Goal: Register for event/course

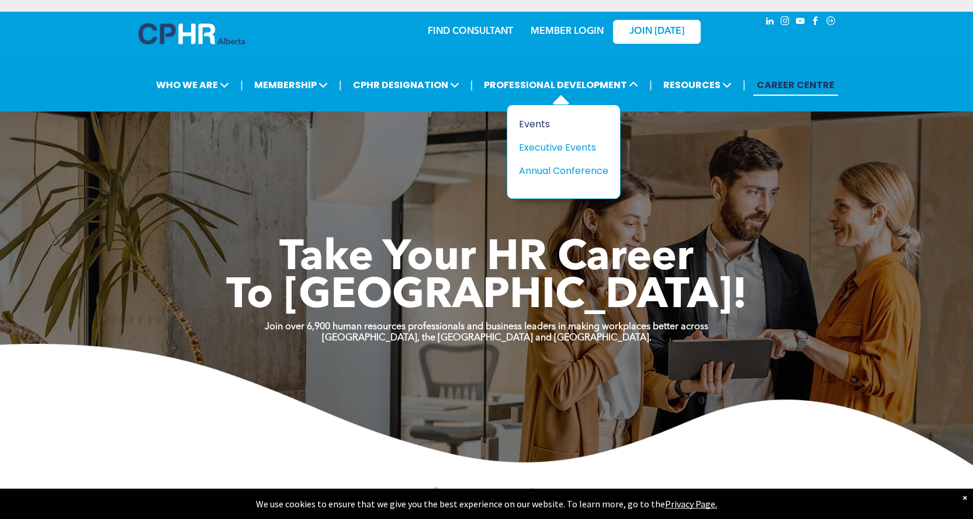
click at [538, 123] on div "Events" at bounding box center [559, 124] width 81 height 15
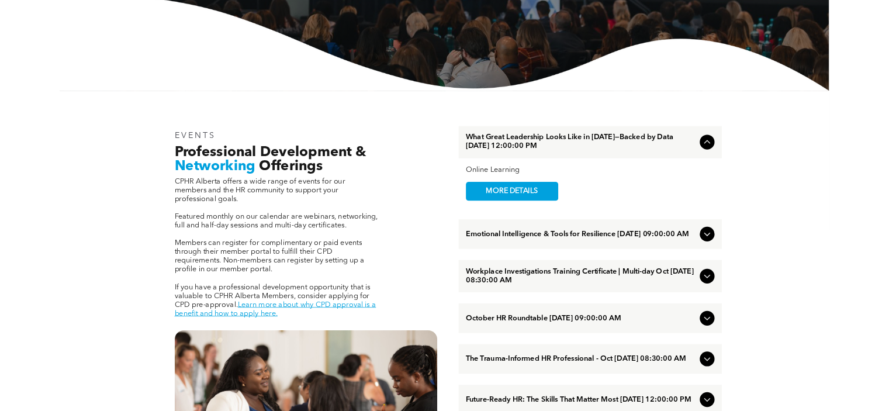
scroll to position [409, 0]
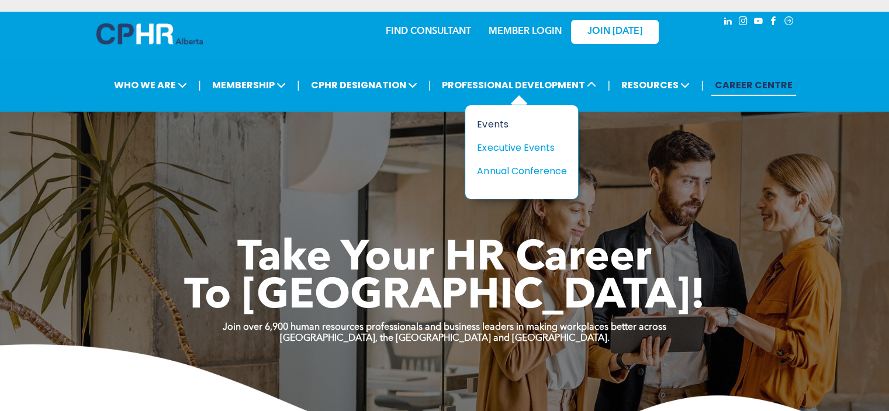
click at [500, 126] on div "Events" at bounding box center [517, 124] width 81 height 15
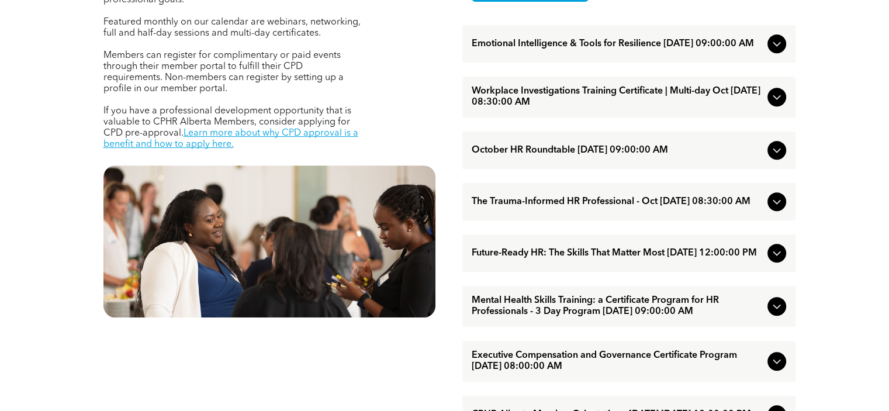
scroll to position [545, 0]
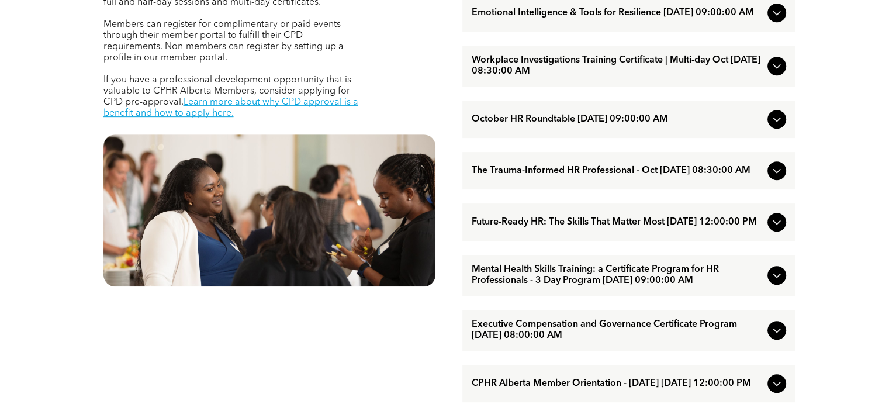
click at [598, 286] on span "Mental Health Skills Training: a Certificate Program for HR Professionals - 3 D…" at bounding box center [616, 275] width 291 height 22
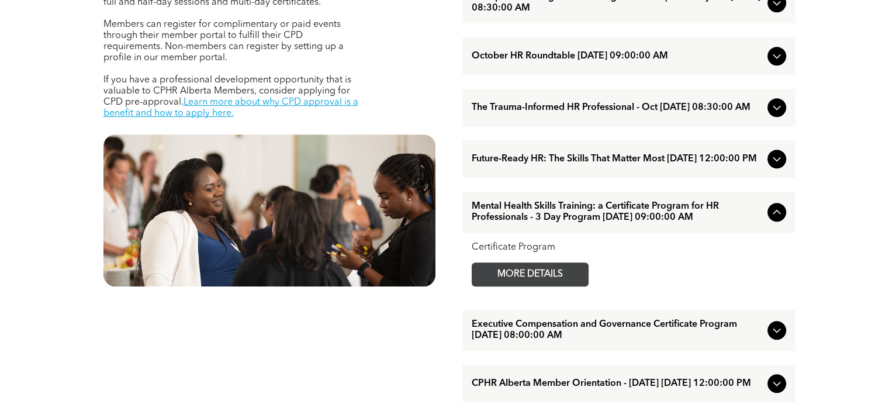
click at [555, 286] on span "MORE DETAILS" at bounding box center [530, 274] width 92 height 23
